Goal: Task Accomplishment & Management: Manage account settings

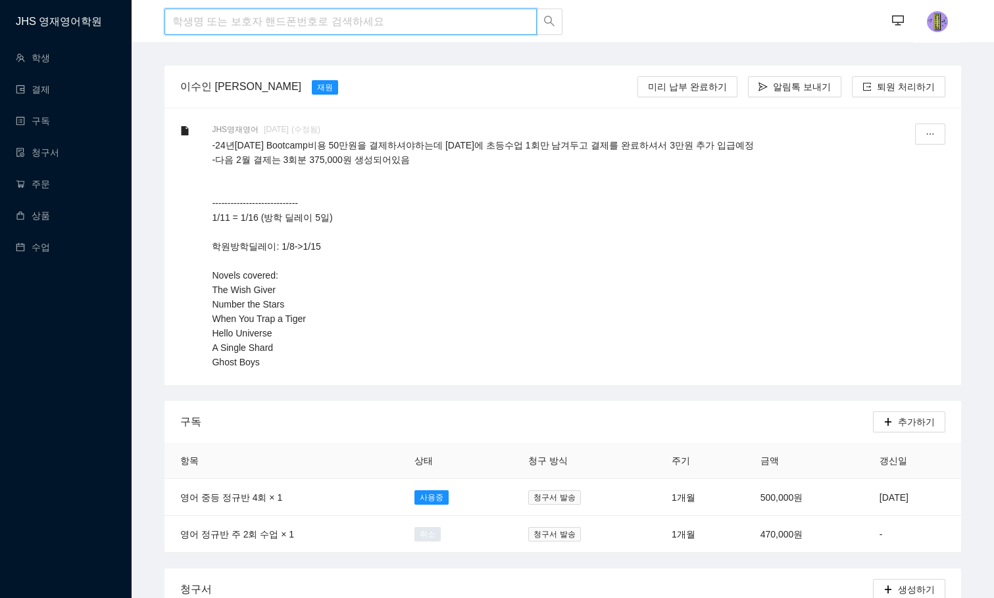
click at [216, 34] on input "search" at bounding box center [350, 22] width 372 height 26
click at [218, 31] on input "[PERSON_NAME]" at bounding box center [350, 22] width 372 height 26
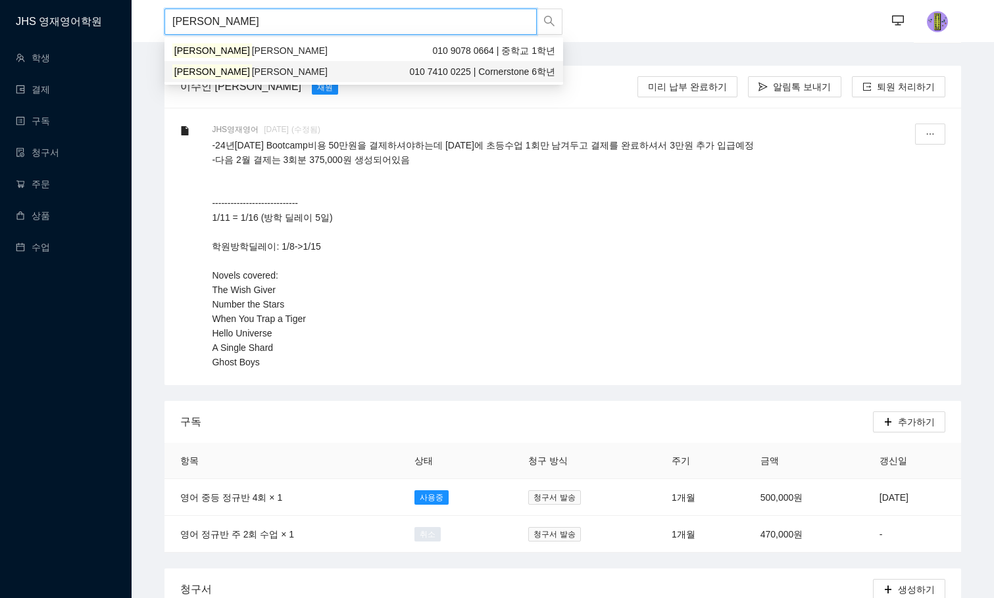
click at [252, 75] on span "[PERSON_NAME]" at bounding box center [290, 71] width 76 height 11
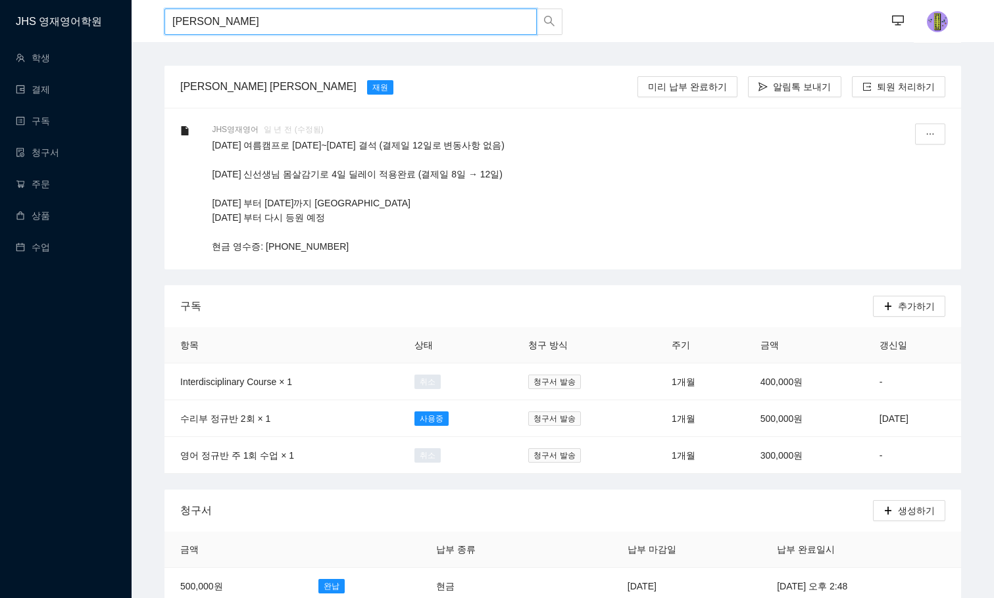
drag, startPoint x: 231, startPoint y: 22, endPoint x: 69, endPoint y: 22, distance: 161.8
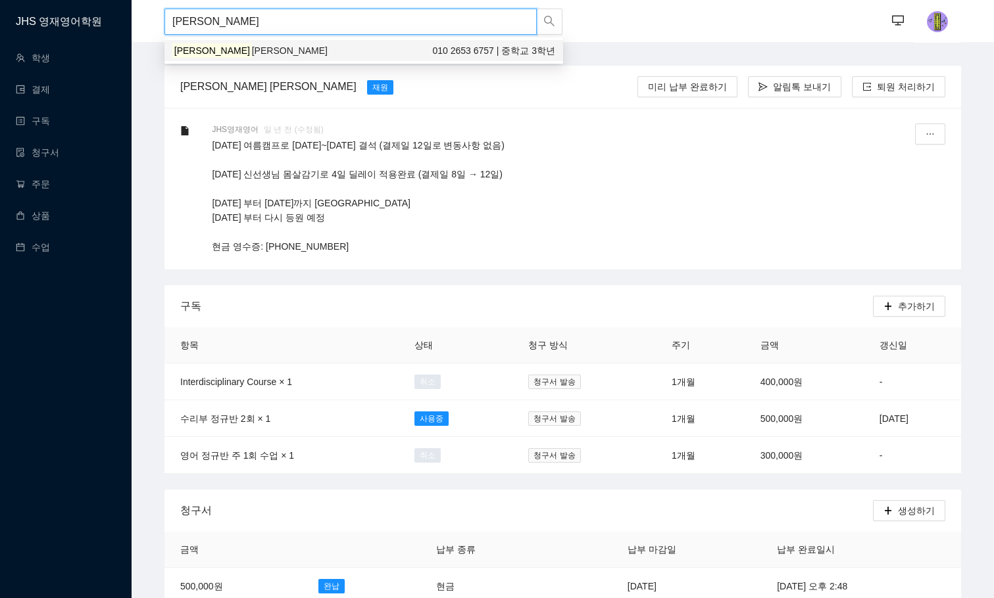
click at [252, 45] on span "[PERSON_NAME]" at bounding box center [290, 50] width 76 height 11
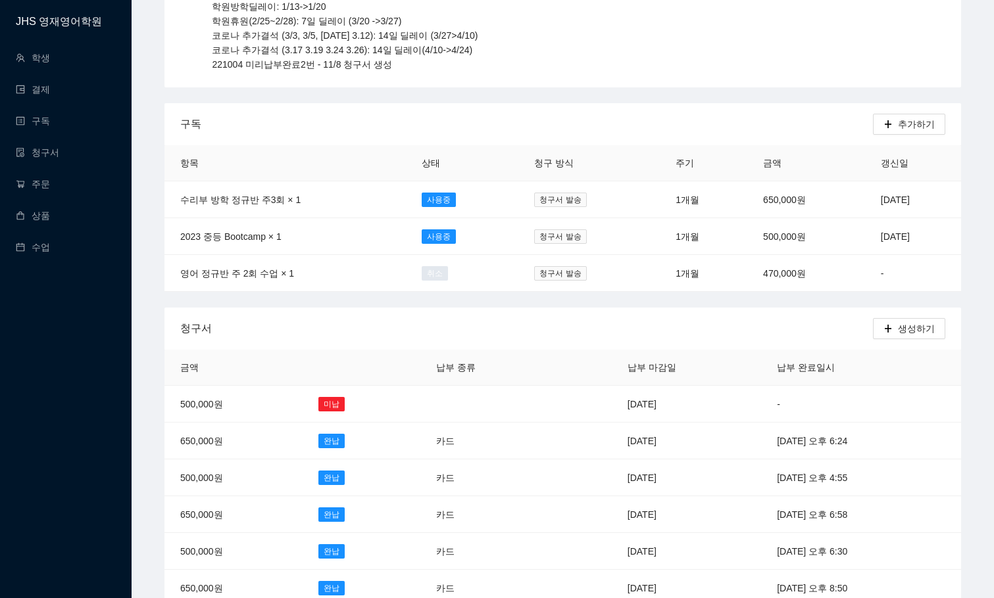
scroll to position [263, 0]
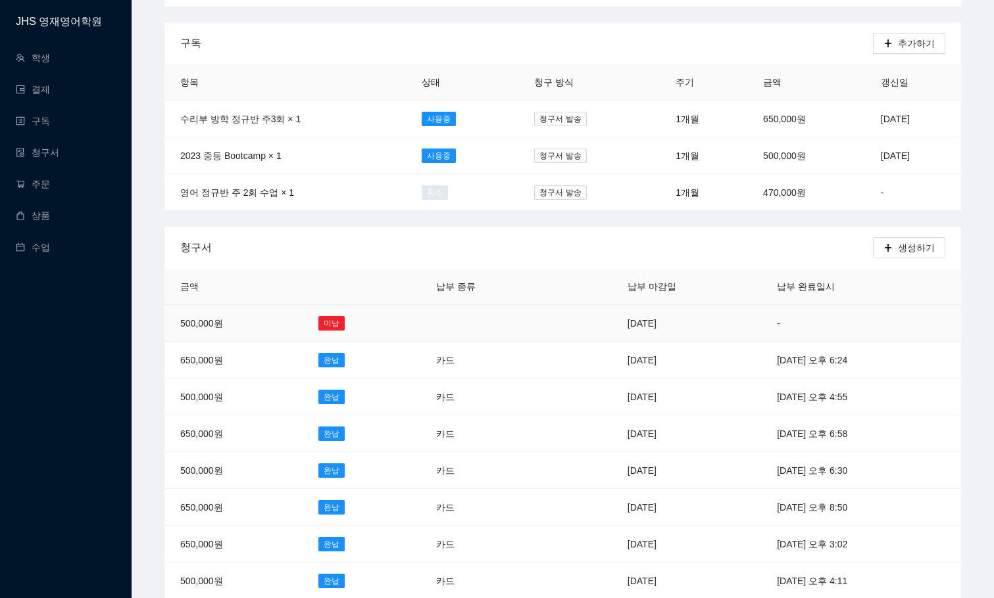
type input "[PERSON_NAME]"
click at [552, 314] on td at bounding box center [581, 323] width 59 height 37
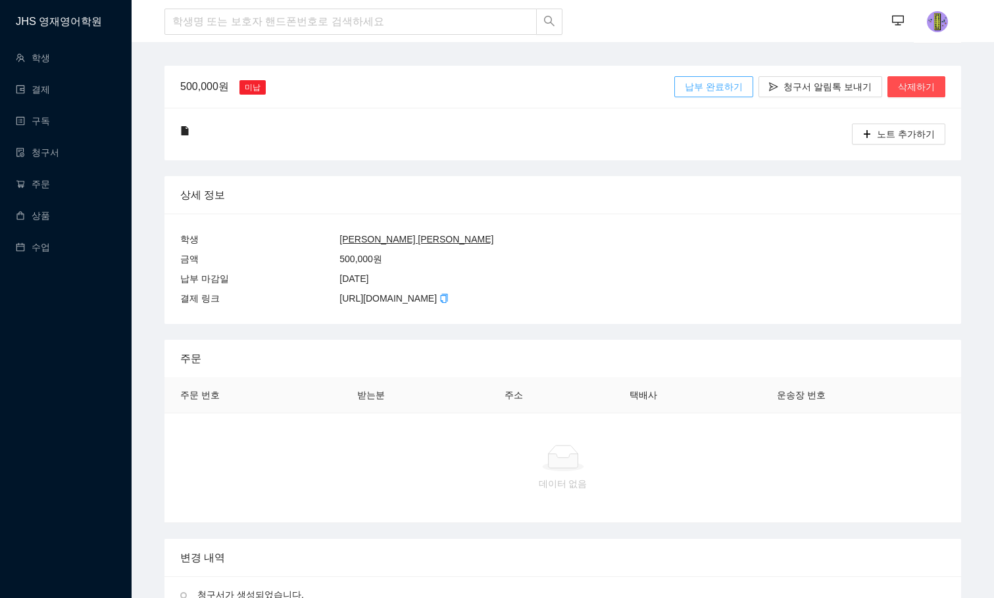
click at [730, 82] on span "납부 완료하기" at bounding box center [714, 87] width 58 height 14
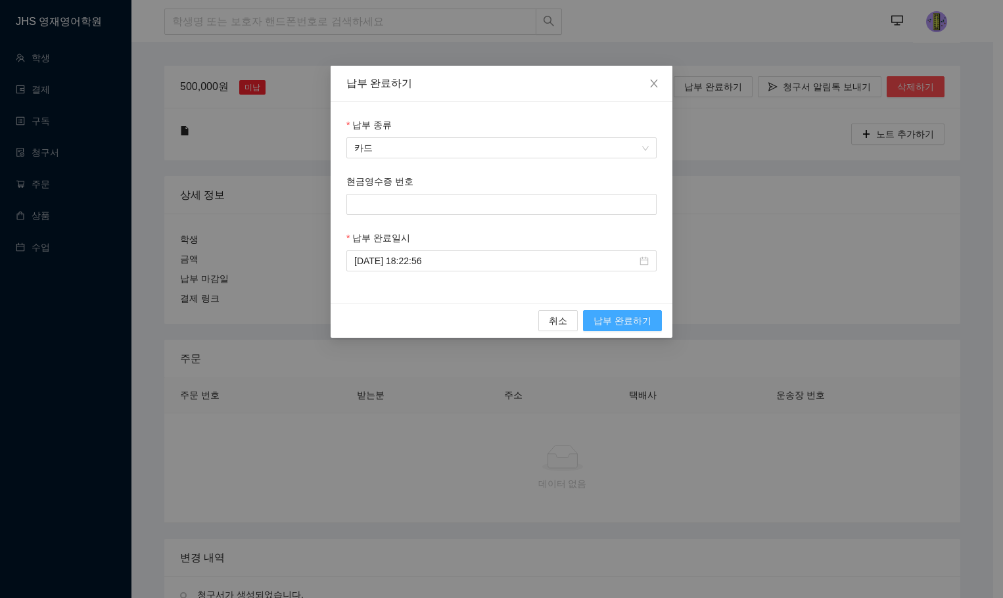
click at [635, 319] on span "납부 완료하기" at bounding box center [623, 321] width 58 height 14
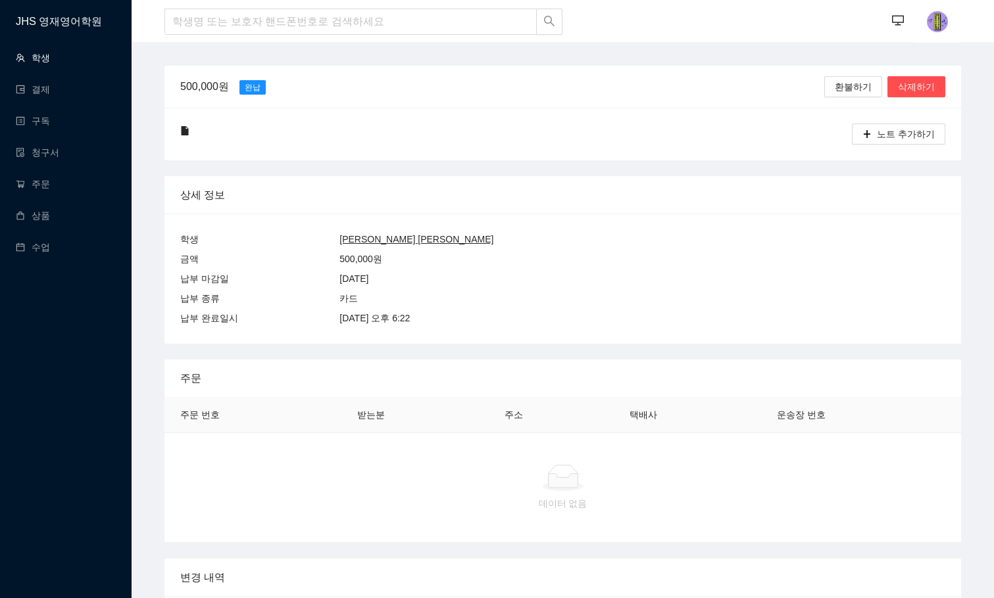
click at [36, 63] on link "학생" at bounding box center [33, 58] width 34 height 11
